Goal: Task Accomplishment & Management: Complete application form

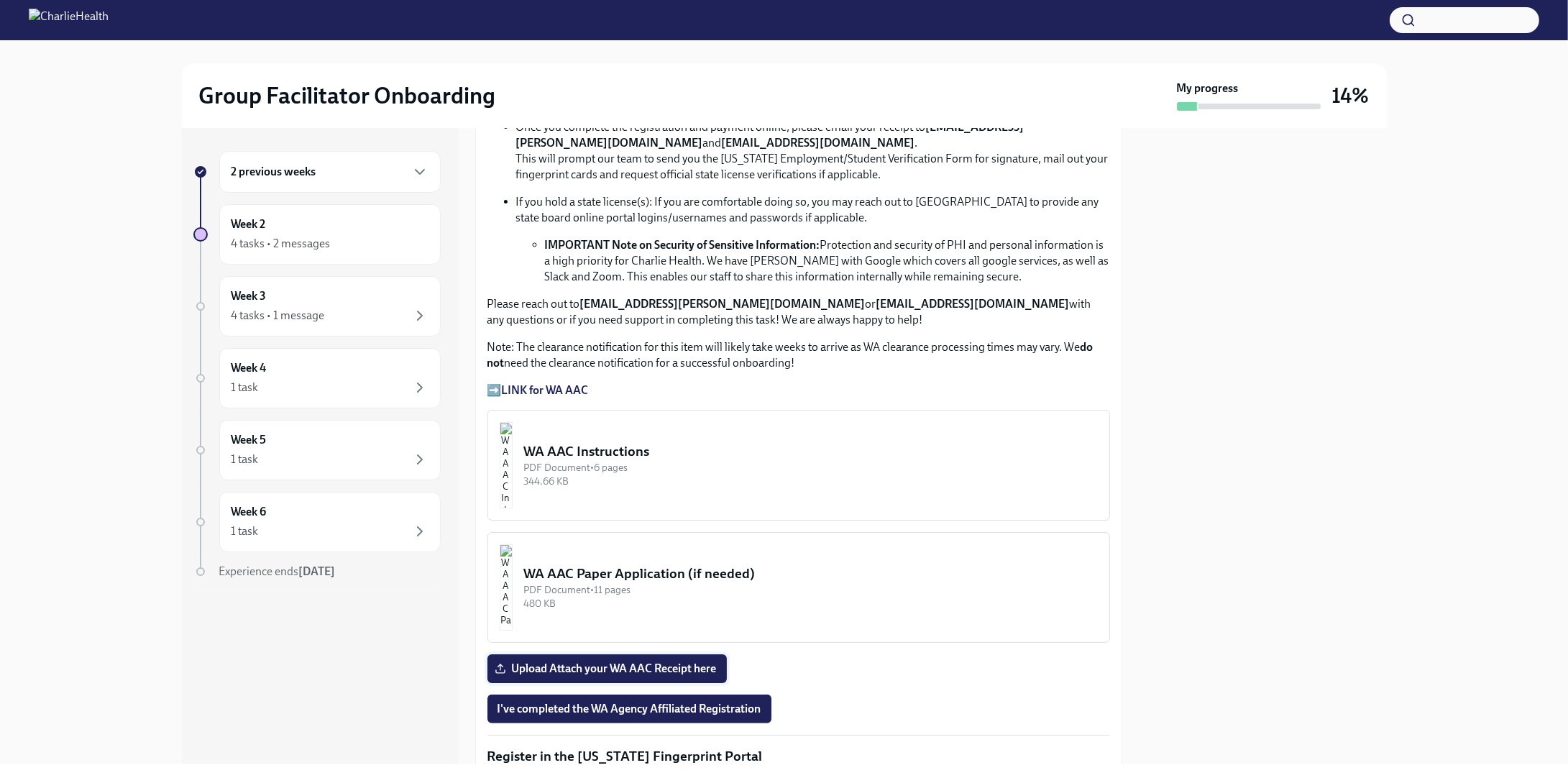
scroll to position [1077, 0]
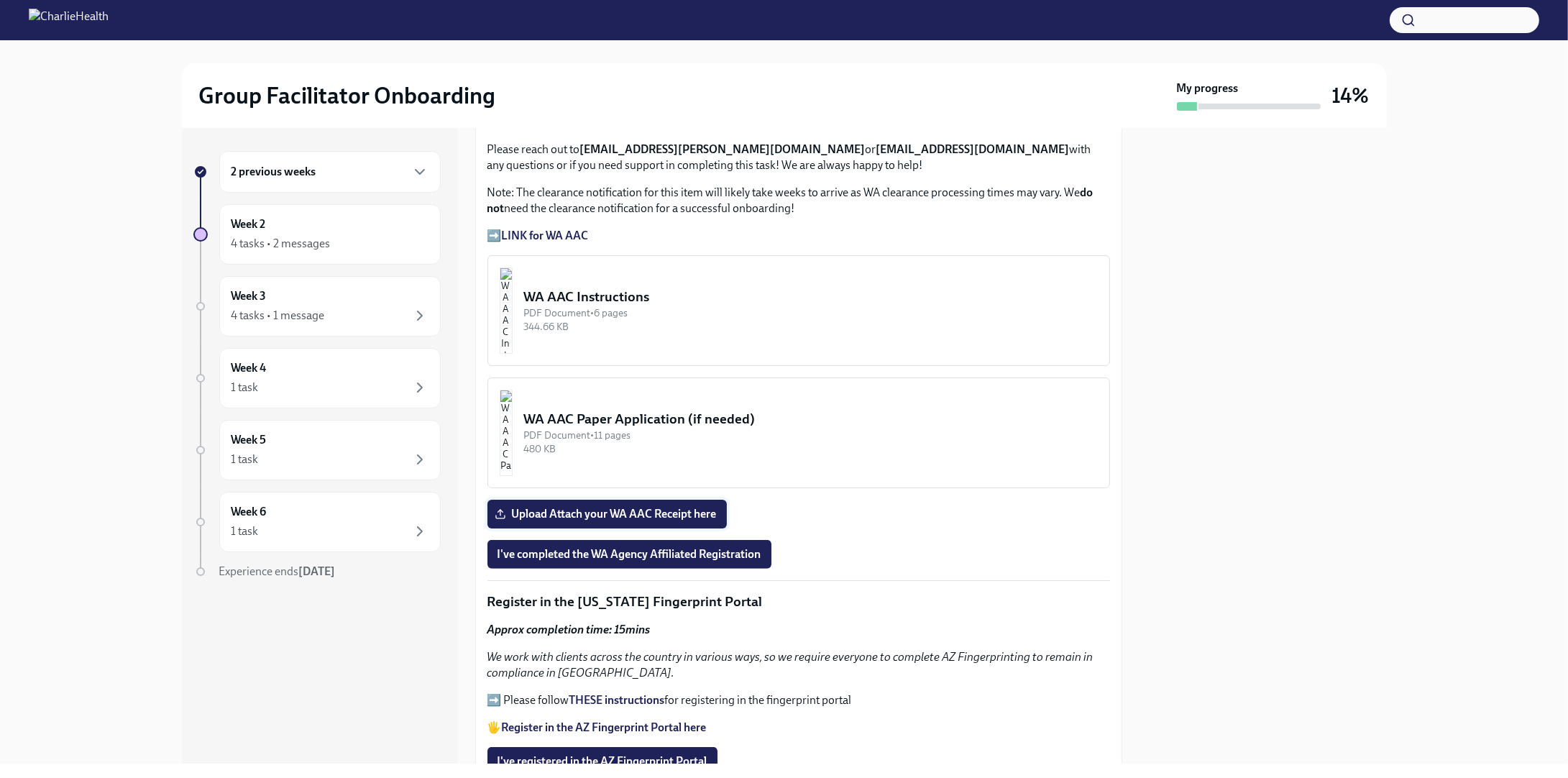
click at [638, 507] on span "Upload Attach your WA AAC Receipt here" at bounding box center [606, 513] width 219 height 14
click at [0, 0] on input "Upload Attach your WA AAC Receipt here" at bounding box center [0, 0] width 0 height 0
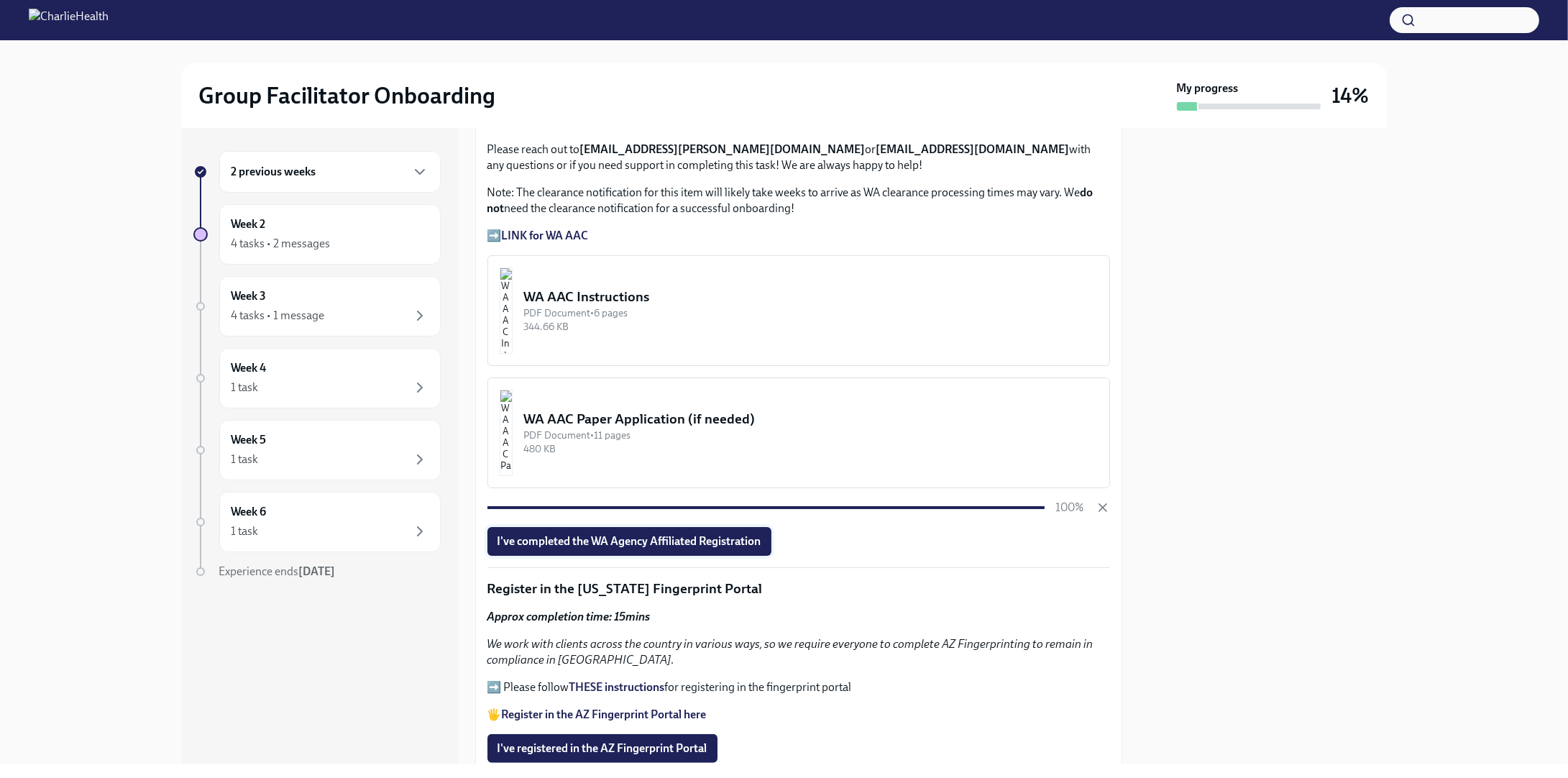
click at [662, 535] on span "I've completed the WA Agency Affiliated Registration" at bounding box center [629, 541] width 264 height 14
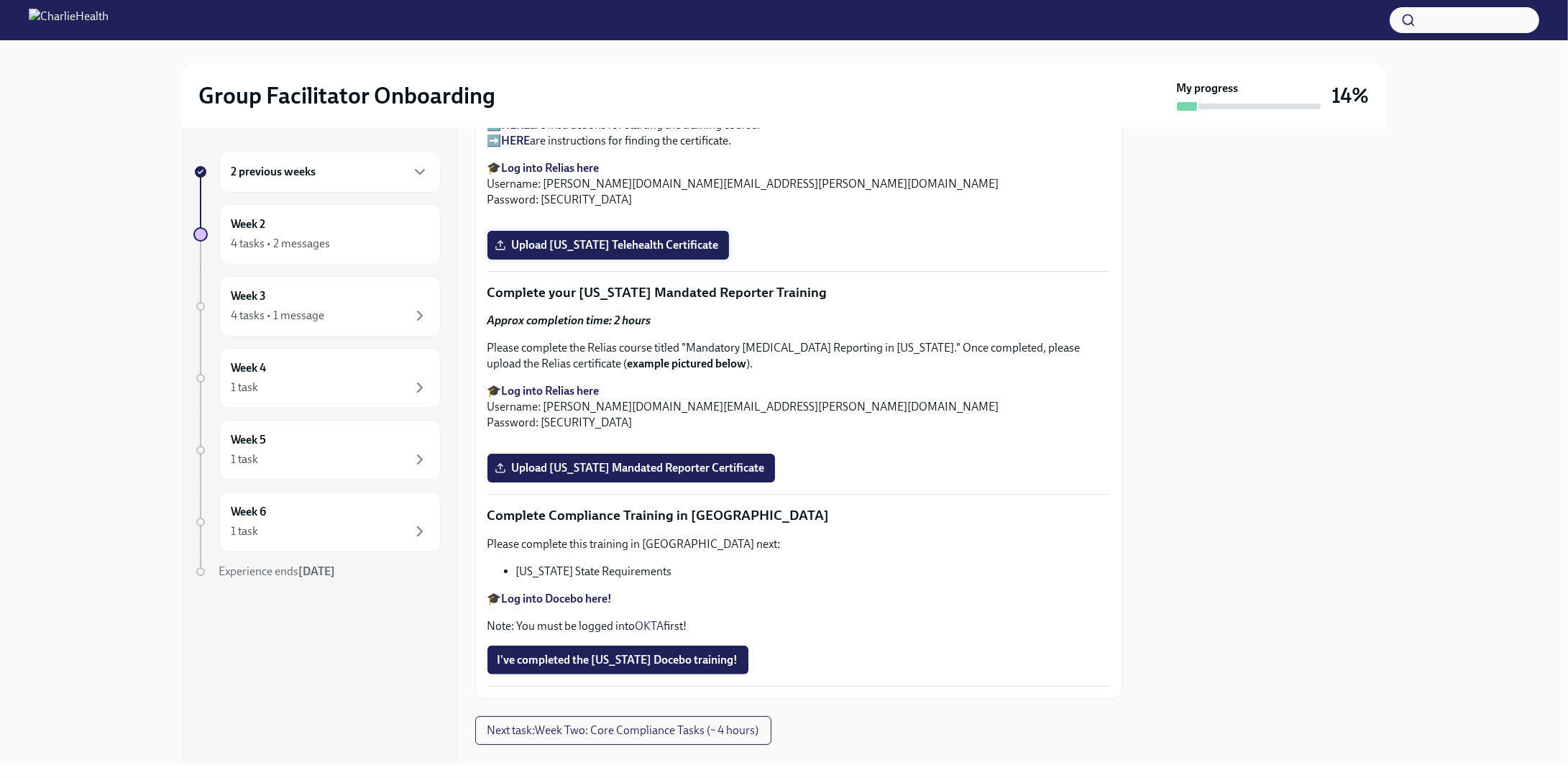
scroll to position [2300, 0]
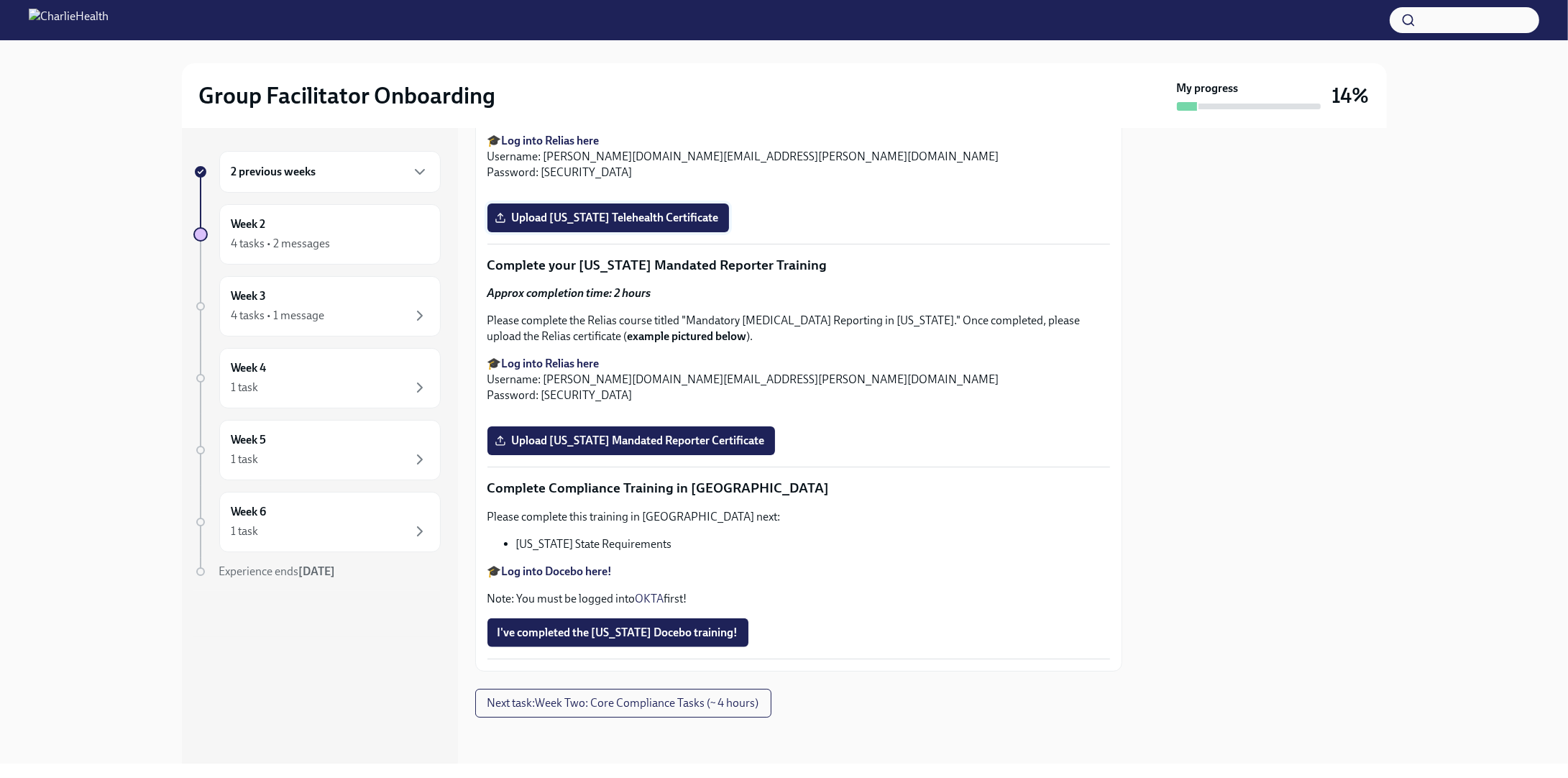
click at [612, 225] on span "Upload [US_STATE] Telehealth Certificate" at bounding box center [607, 217] width 221 height 14
click at [0, 0] on input "Upload [US_STATE] Telehealth Certificate" at bounding box center [0, 0] width 0 height 0
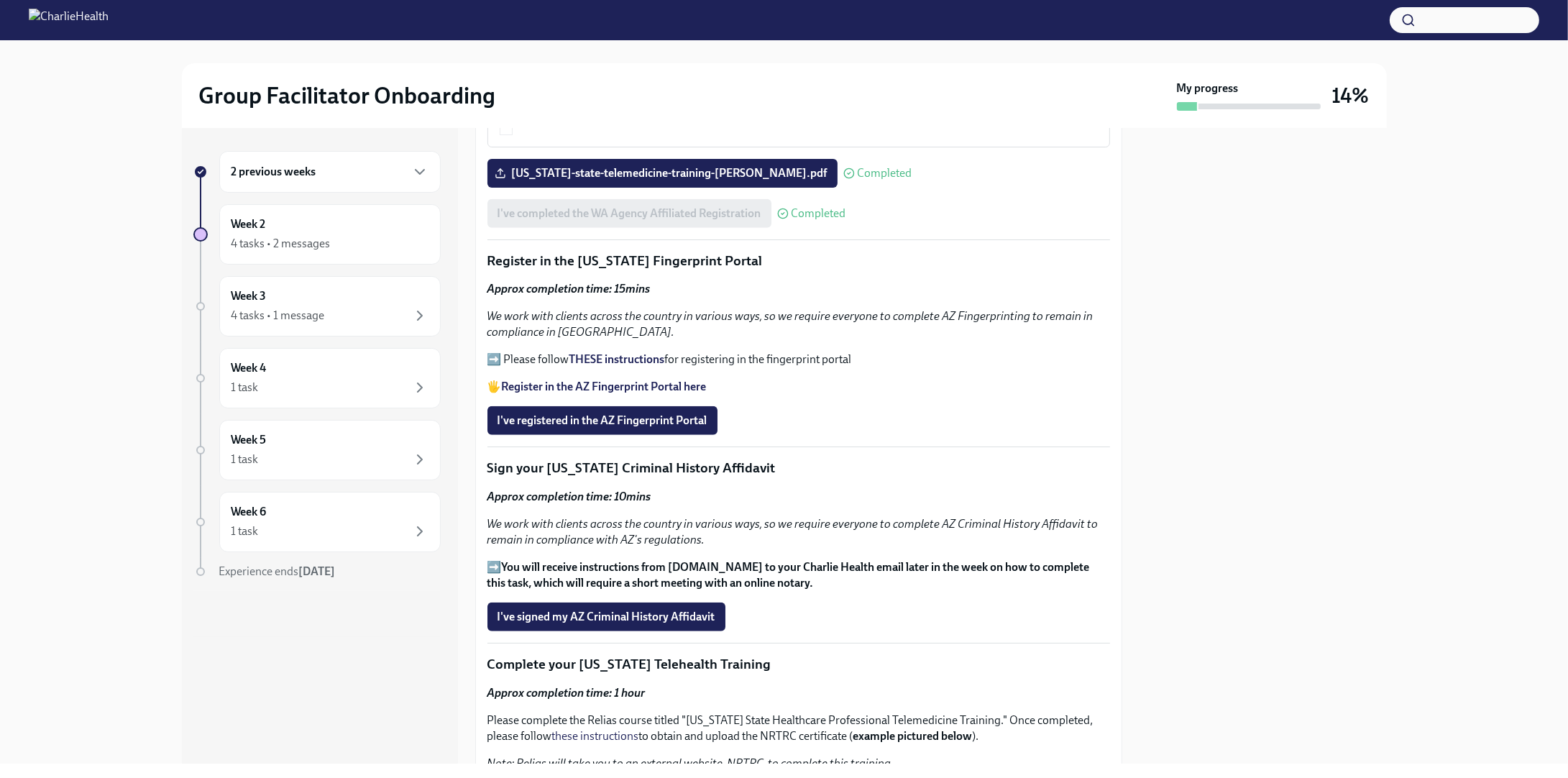
scroll to position [1365, 0]
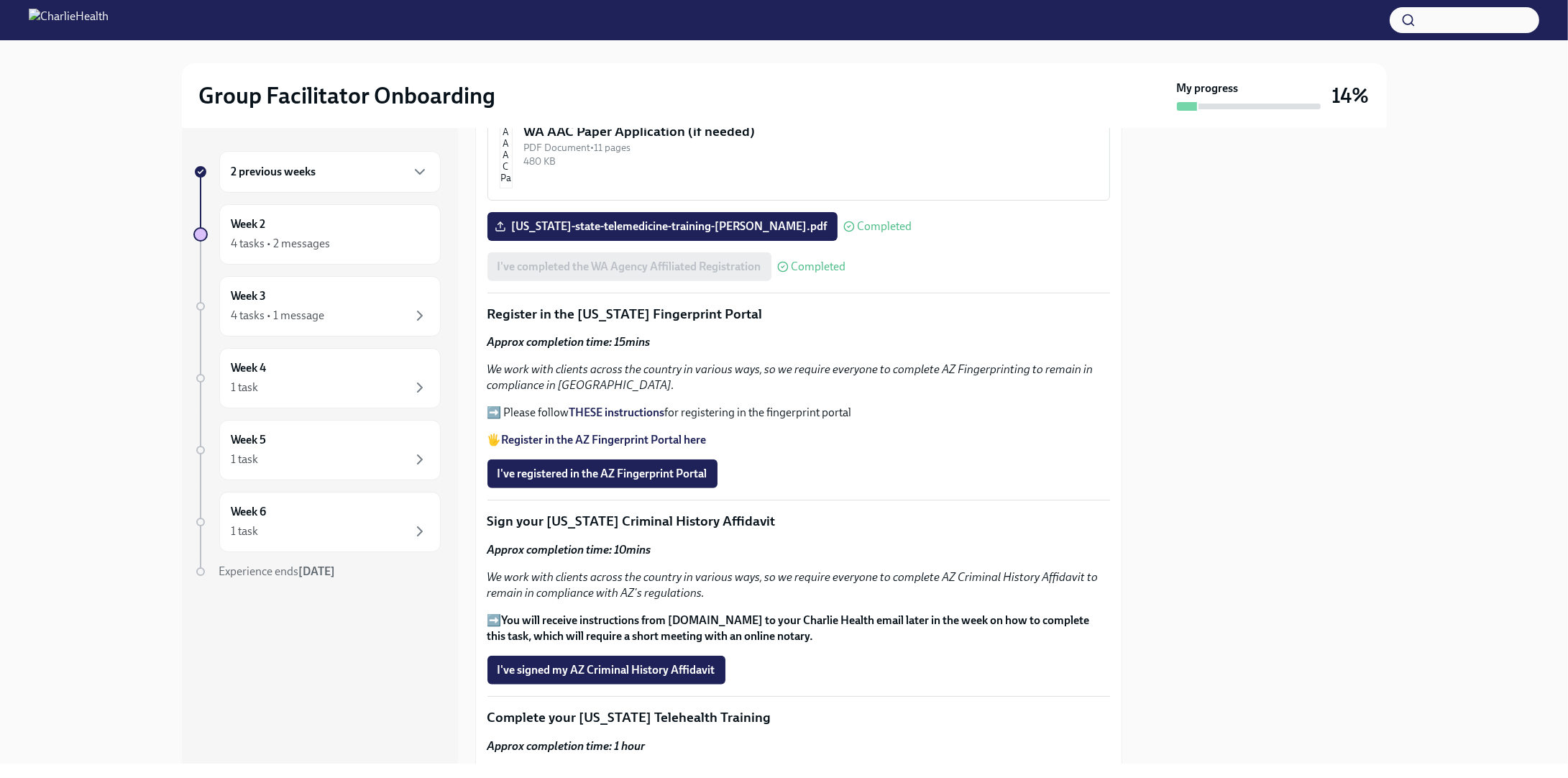
click at [610, 433] on strong "Register in the AZ Fingerprint Portal here" at bounding box center [604, 439] width 205 height 14
click at [604, 406] on strong "THESE instructions" at bounding box center [617, 412] width 95 height 14
click at [658, 466] on span "I've registered in the AZ Fingerprint Portal" at bounding box center [602, 473] width 210 height 14
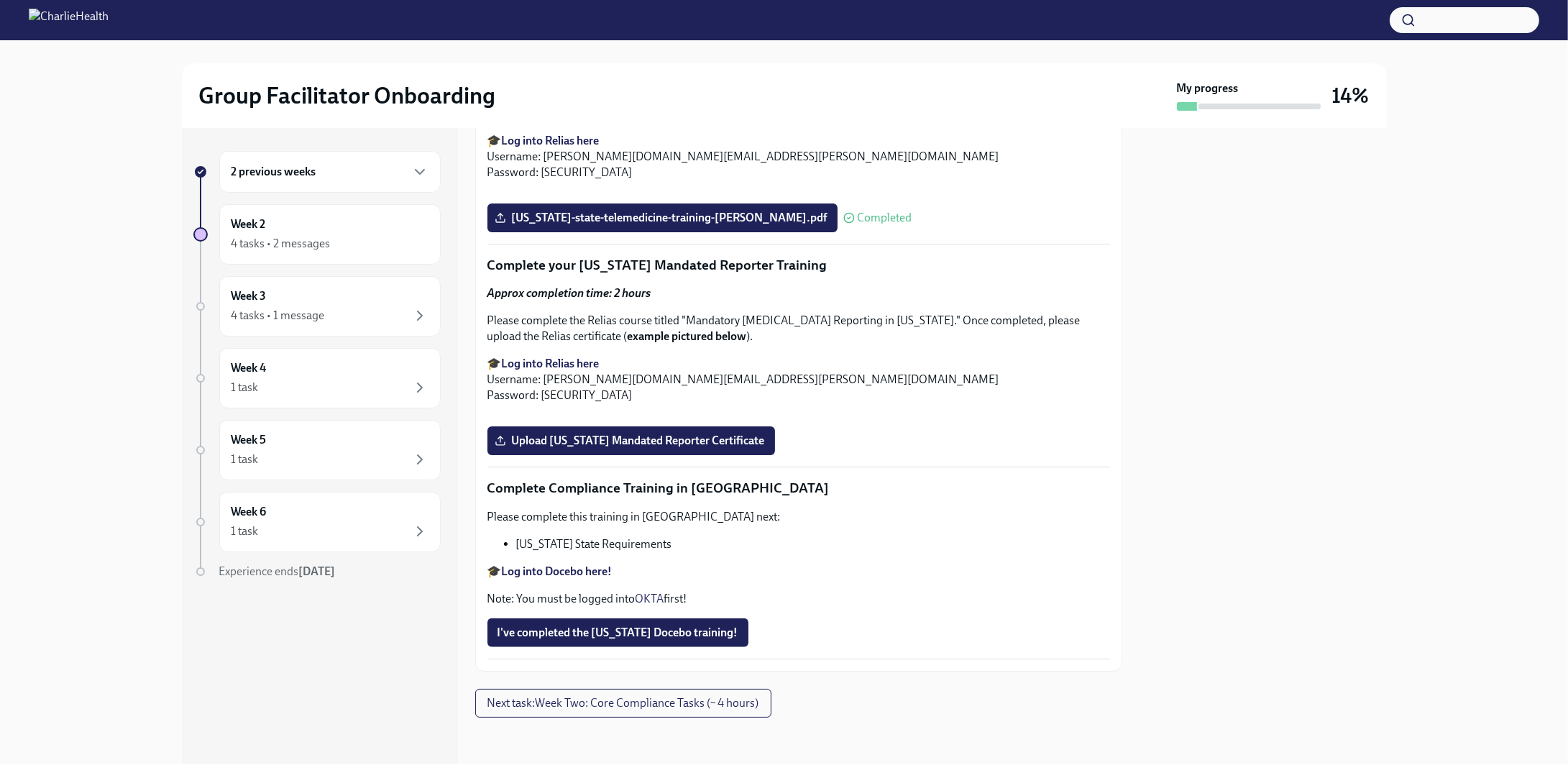
scroll to position [3019, 0]
click at [597, 572] on strong "Log into Docebo here!" at bounding box center [557, 571] width 111 height 14
